Goal: Task Accomplishment & Management: Manage account settings

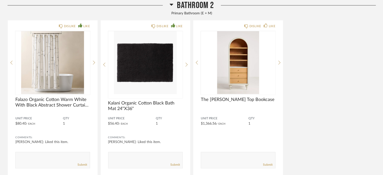
scroll to position [277, 0]
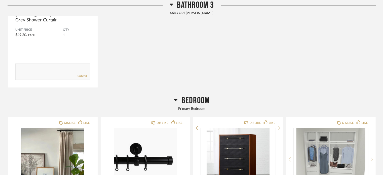
scroll to position [604, 0]
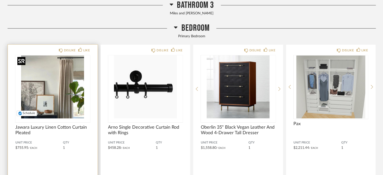
click at [56, 93] on img "0" at bounding box center [52, 86] width 75 height 63
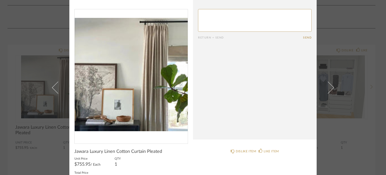
scroll to position [0, 0]
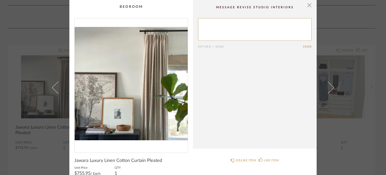
click at [225, 26] on textarea at bounding box center [255, 29] width 114 height 23
type textarea "Carbon Grey"
click at [306, 48] on button "Send" at bounding box center [307, 46] width 9 height 3
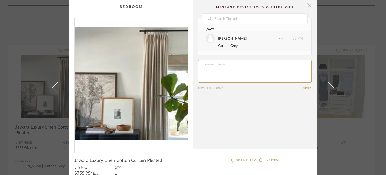
click at [308, 5] on span "button" at bounding box center [310, 5] width 10 height 10
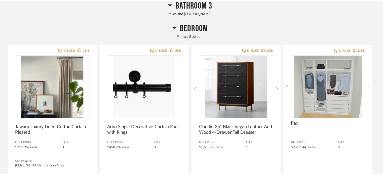
scroll to position [604, 0]
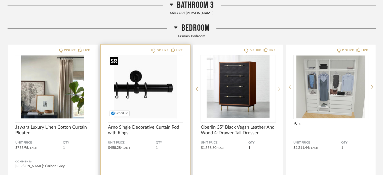
click at [136, 82] on img "0" at bounding box center [145, 86] width 75 height 63
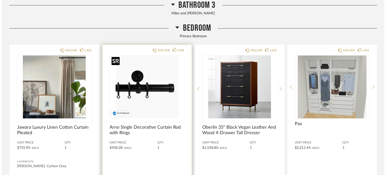
scroll to position [0, 0]
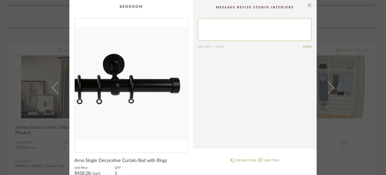
click at [200, 22] on textarea at bounding box center [255, 29] width 114 height 23
type textarea "Silver"
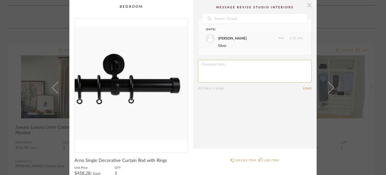
click at [307, 5] on span "button" at bounding box center [310, 5] width 10 height 10
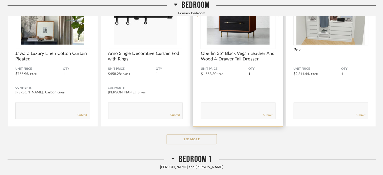
scroll to position [704, 0]
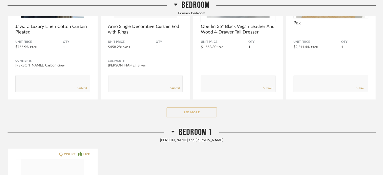
click at [198, 113] on button "See More" at bounding box center [192, 112] width 50 height 10
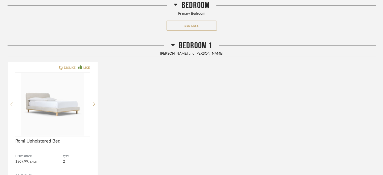
scroll to position [1031, 0]
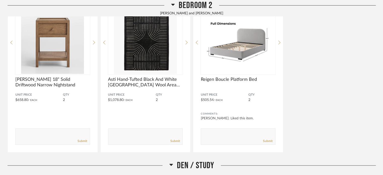
scroll to position [1031, 0]
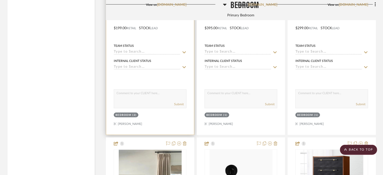
scroll to position [880, 0]
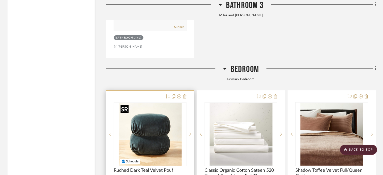
click at [161, 114] on img "0" at bounding box center [150, 134] width 63 height 63
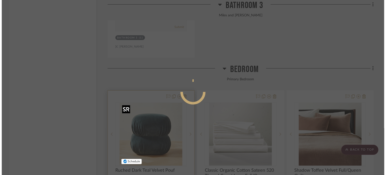
scroll to position [0, 0]
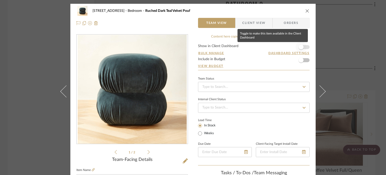
click at [301, 49] on span "button" at bounding box center [301, 47] width 5 height 5
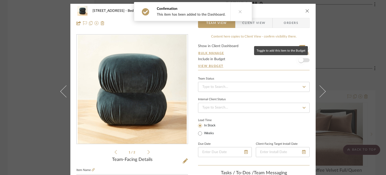
click at [301, 57] on span "button" at bounding box center [301, 60] width 11 height 11
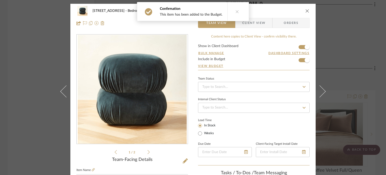
click at [306, 11] on icon "close" at bounding box center [308, 11] width 4 height 4
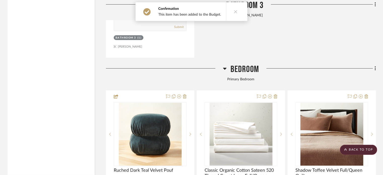
scroll to position [906, 0]
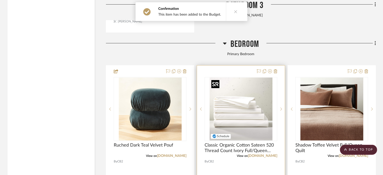
click at [0, 0] on img at bounding box center [0, 0] width 0 height 0
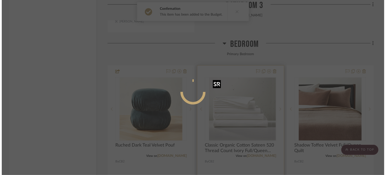
scroll to position [0, 0]
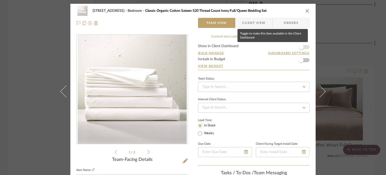
drag, startPoint x: 300, startPoint y: 46, endPoint x: 302, endPoint y: 49, distance: 3.8
click at [300, 46] on span "button" at bounding box center [301, 47] width 5 height 5
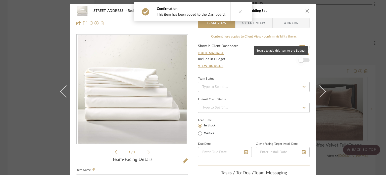
click at [299, 60] on span "button" at bounding box center [301, 60] width 5 height 5
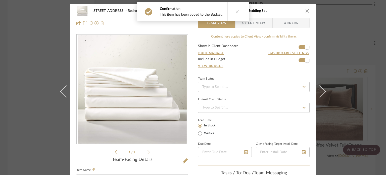
click at [306, 11] on icon "close" at bounding box center [308, 11] width 4 height 4
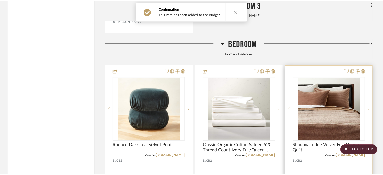
scroll to position [906, 0]
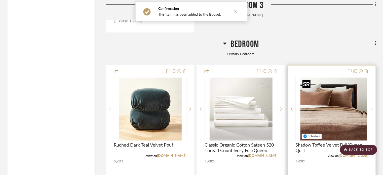
click at [327, 115] on div at bounding box center [331, 109] width 73 height 64
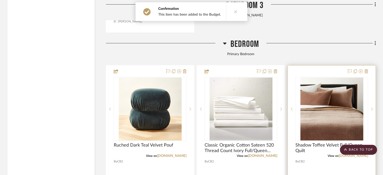
click at [307, 71] on div at bounding box center [332, 175] width 88 height 220
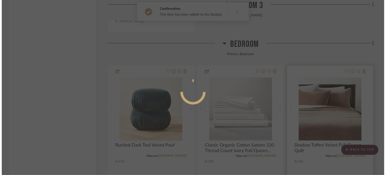
scroll to position [0, 0]
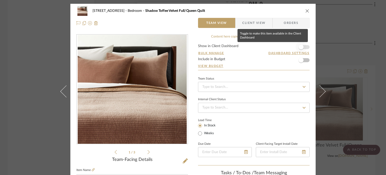
click at [301, 48] on span "button" at bounding box center [301, 47] width 5 height 5
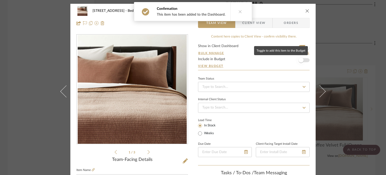
click at [302, 58] on span "button" at bounding box center [301, 60] width 11 height 11
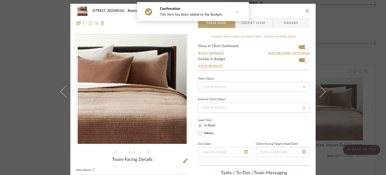
click at [308, 11] on icon "close" at bounding box center [308, 11] width 4 height 4
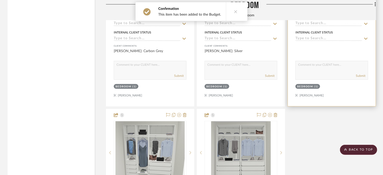
scroll to position [1132, 0]
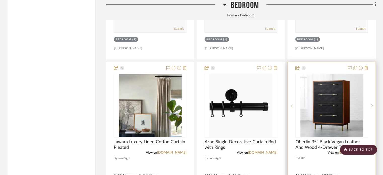
click at [367, 70] on icon at bounding box center [367, 68] width 4 height 4
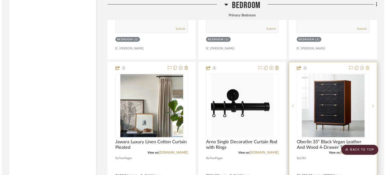
scroll to position [0, 0]
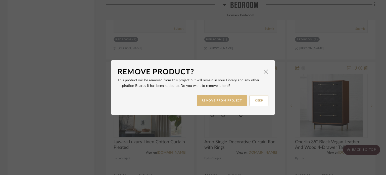
click at [220, 100] on button "REMOVE FROM PROJECT" at bounding box center [222, 100] width 51 height 11
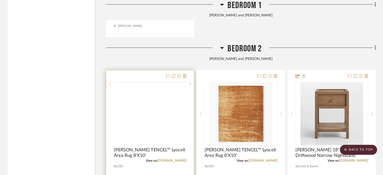
scroll to position [1862, 0]
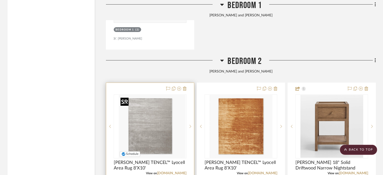
click at [153, 117] on div at bounding box center [150, 126] width 73 height 64
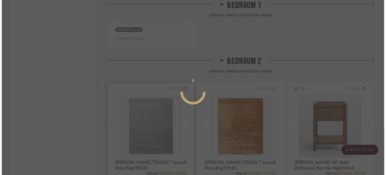
scroll to position [0, 0]
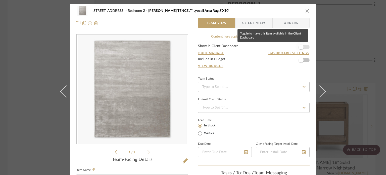
click at [299, 48] on span "button" at bounding box center [301, 47] width 5 height 5
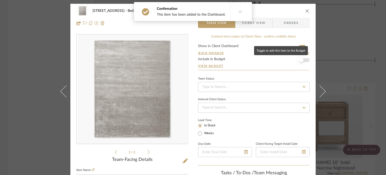
click at [301, 59] on span "button" at bounding box center [301, 60] width 5 height 5
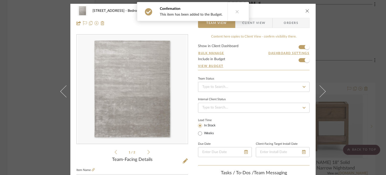
click at [307, 11] on icon "close" at bounding box center [308, 11] width 4 height 4
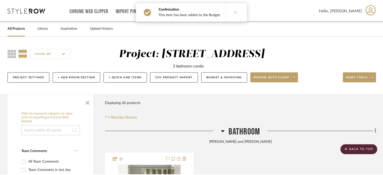
scroll to position [1862, 0]
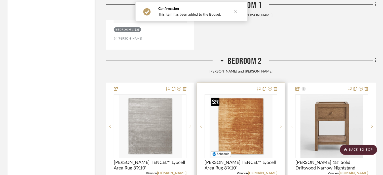
click at [260, 120] on img "0" at bounding box center [241, 126] width 63 height 63
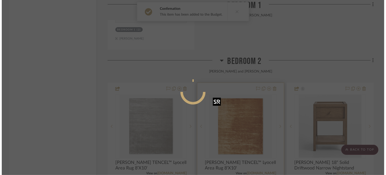
scroll to position [0, 0]
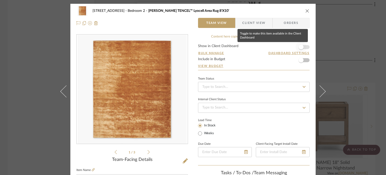
click at [300, 51] on span "button" at bounding box center [301, 47] width 11 height 11
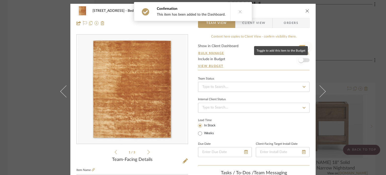
drag, startPoint x: 300, startPoint y: 60, endPoint x: 300, endPoint y: 51, distance: 8.6
click at [300, 60] on span "button" at bounding box center [301, 60] width 5 height 5
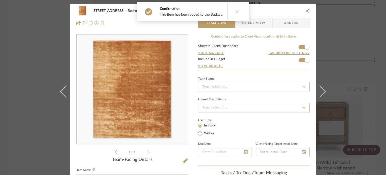
click at [306, 10] on icon "close" at bounding box center [308, 11] width 4 height 4
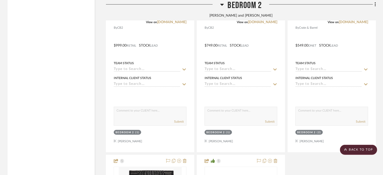
scroll to position [1887, 0]
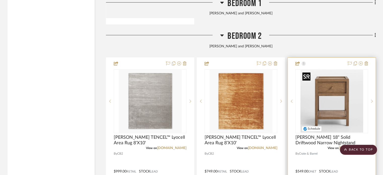
click at [338, 98] on img "0" at bounding box center [331, 101] width 63 height 63
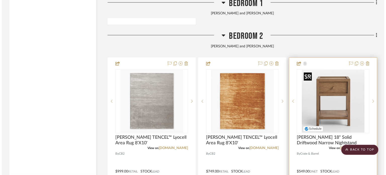
scroll to position [0, 0]
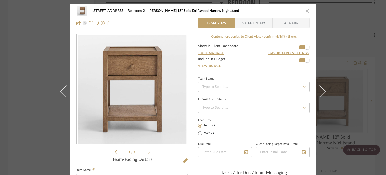
click at [307, 8] on div "[STREET_ADDRESS][GEOGRAPHIC_DATA] 2 [PERSON_NAME] 18" Solid Driftwood Narrow Ni…" at bounding box center [192, 11] width 233 height 10
click at [306, 11] on icon "close" at bounding box center [308, 11] width 4 height 4
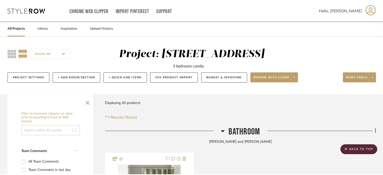
scroll to position [1887, 0]
